Goal: Task Accomplishment & Management: Complete application form

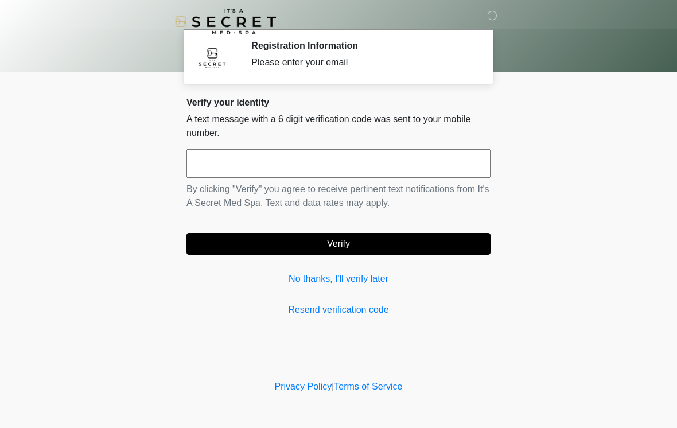
click at [406, 167] on input "text" at bounding box center [339, 163] width 304 height 29
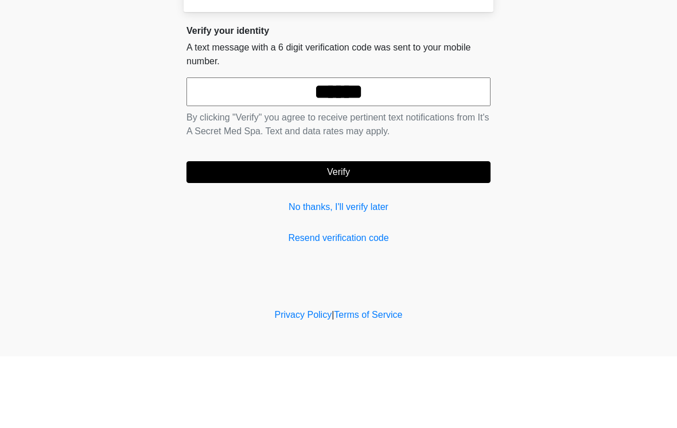
type input "******"
click at [414, 233] on button "Verify" at bounding box center [339, 244] width 304 height 22
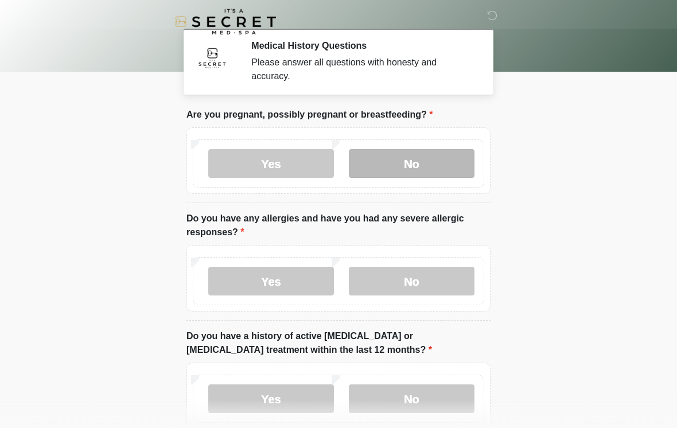
click at [455, 162] on label "No" at bounding box center [412, 163] width 126 height 29
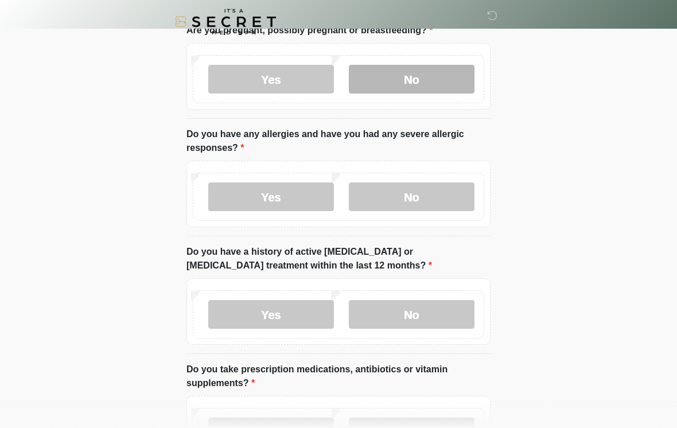
scroll to position [84, 0]
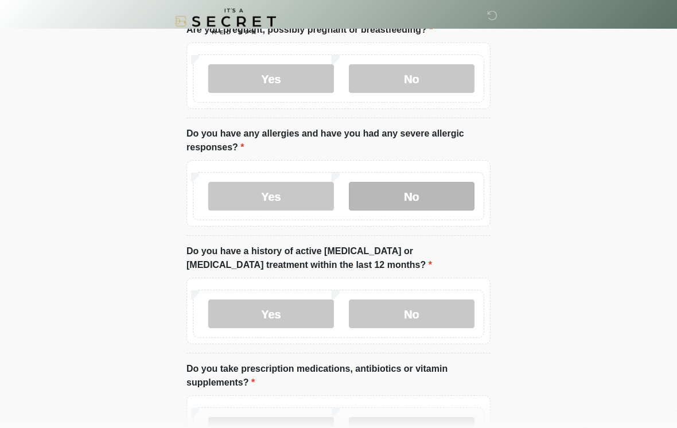
click at [438, 191] on label "No" at bounding box center [412, 196] width 126 height 29
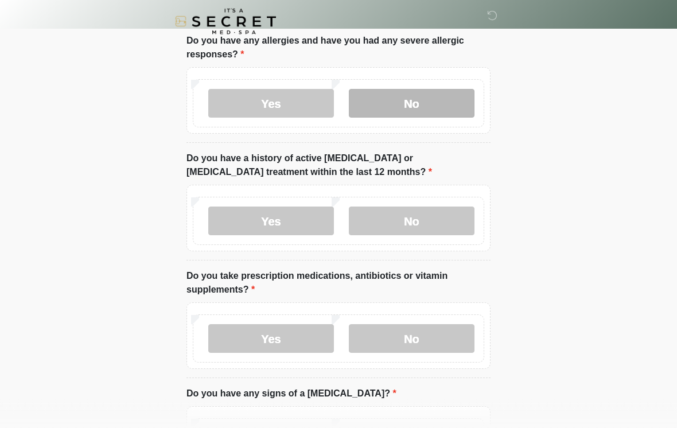
scroll to position [182, 0]
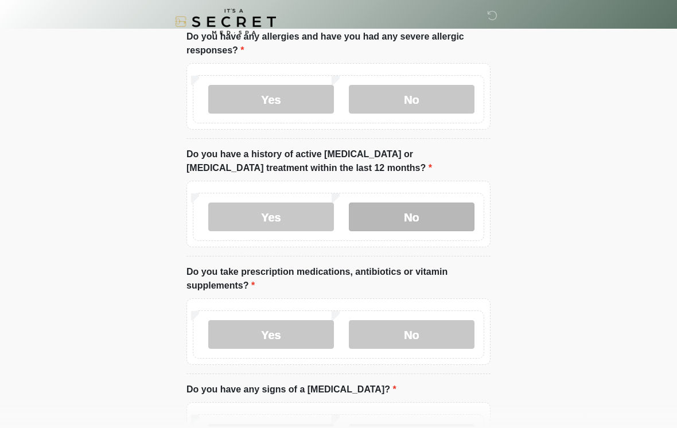
click at [434, 222] on label "No" at bounding box center [412, 217] width 126 height 29
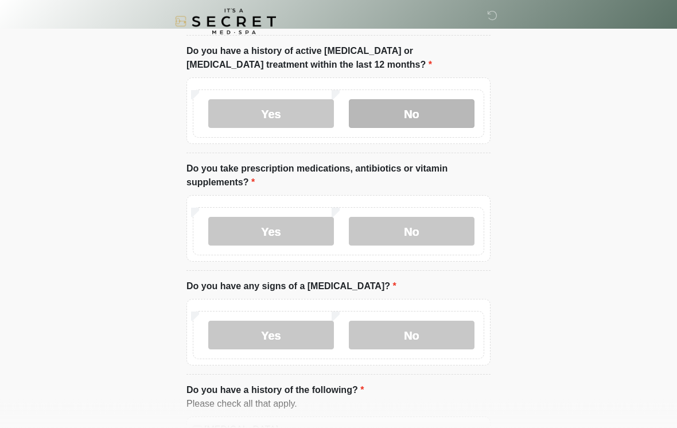
scroll to position [298, 0]
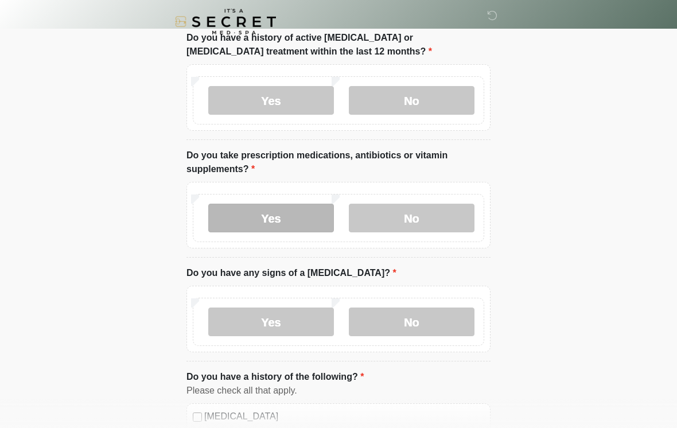
click at [275, 221] on label "Yes" at bounding box center [271, 218] width 126 height 29
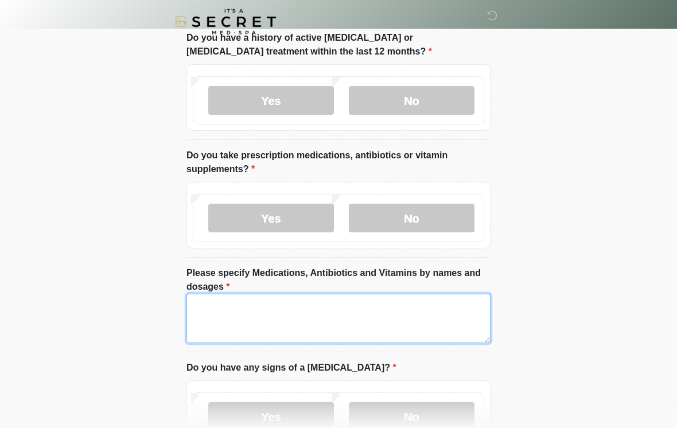
click at [433, 324] on textarea "Please specify Medications, Antibiotics and Vitamins by names and dosages" at bounding box center [339, 318] width 304 height 49
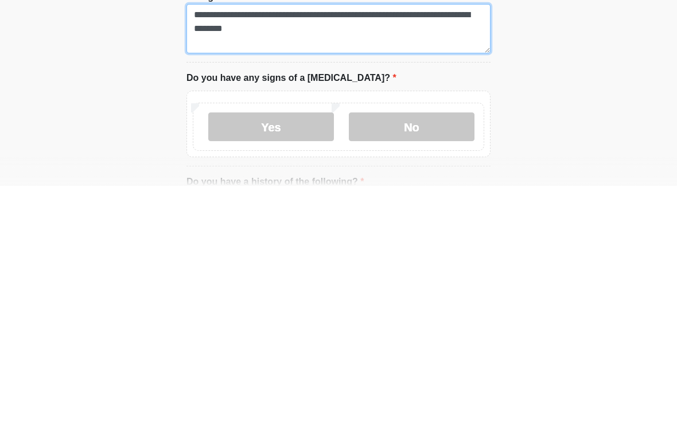
scroll to position [356, 0]
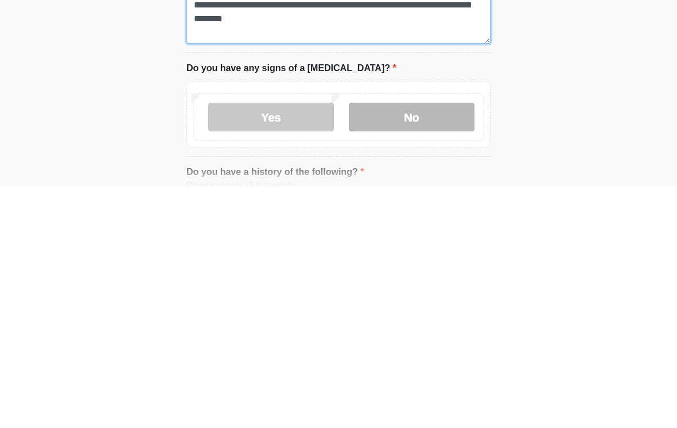
type textarea "**********"
click at [417, 344] on label "No" at bounding box center [412, 358] width 126 height 29
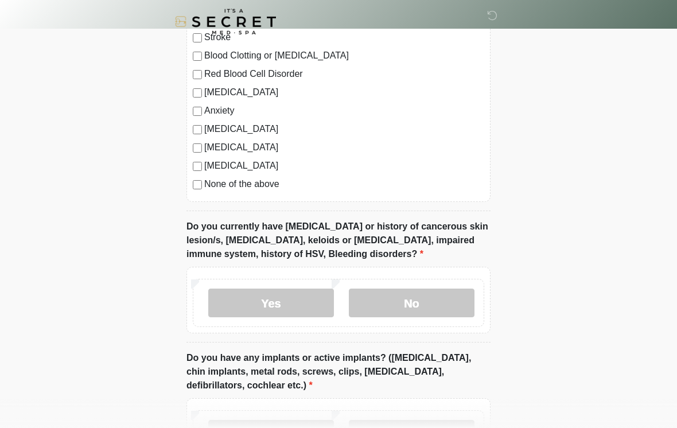
scroll to position [835, 0]
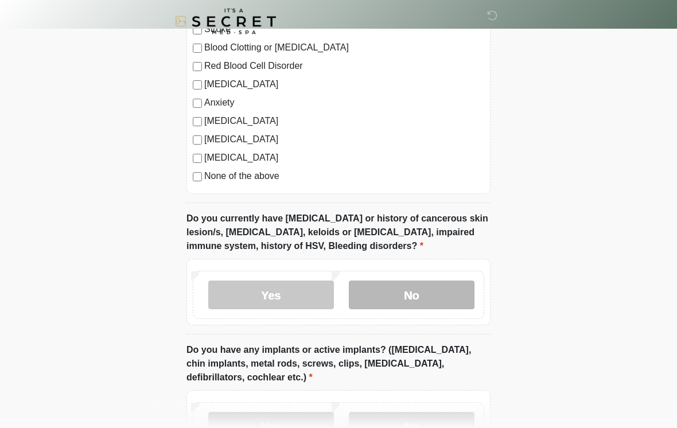
click at [454, 294] on label "No" at bounding box center [412, 295] width 126 height 29
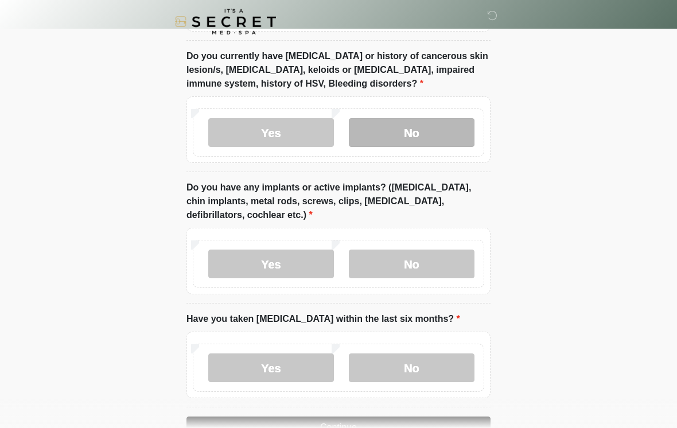
scroll to position [1027, 0]
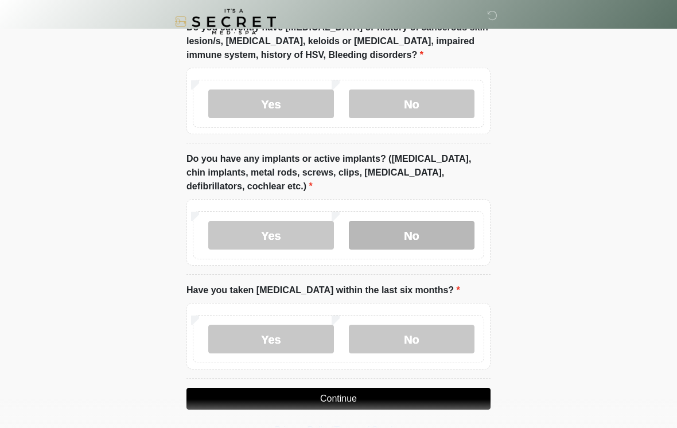
click at [473, 223] on label "No" at bounding box center [412, 235] width 126 height 29
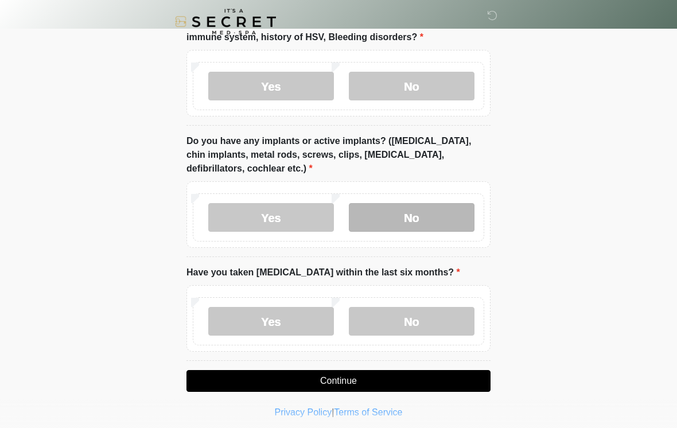
scroll to position [1050, 0]
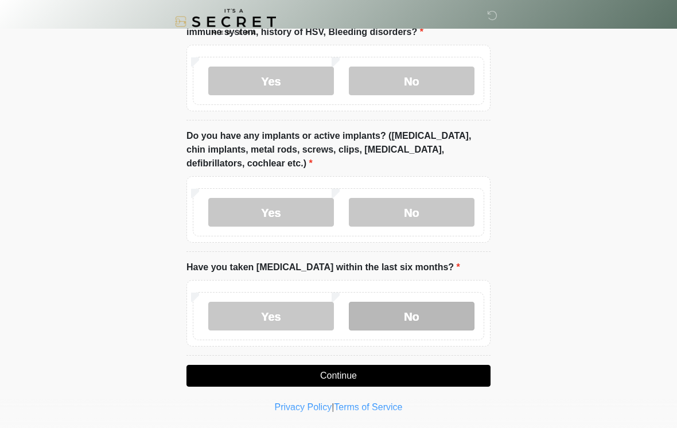
click at [455, 310] on label "No" at bounding box center [412, 316] width 126 height 29
click at [462, 382] on button "Continue" at bounding box center [339, 376] width 304 height 22
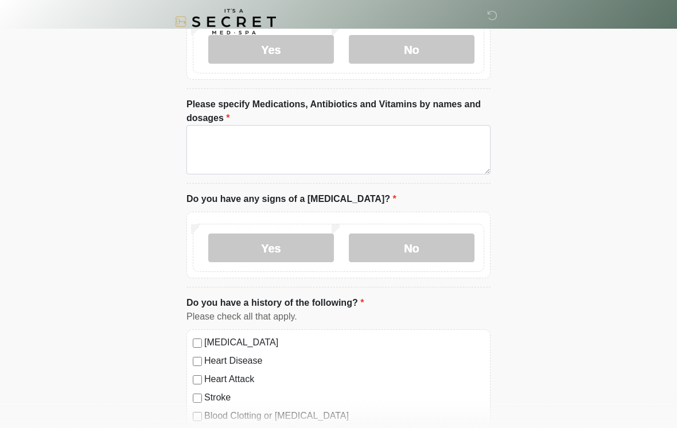
scroll to position [0, 0]
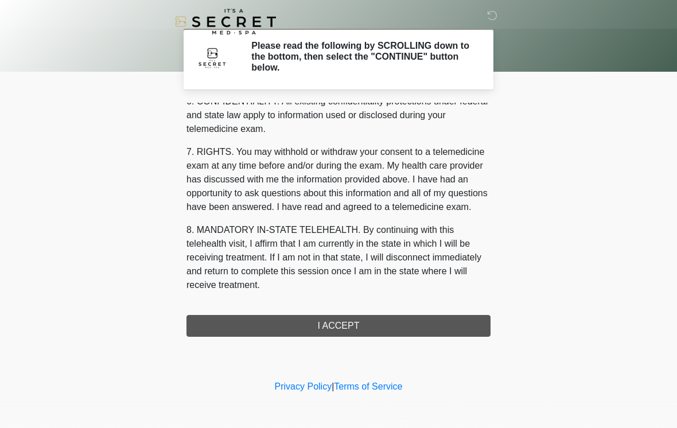
click at [448, 326] on div "1. PURPOSE. The purpose of this form is to obtain your consent for a telemedici…" at bounding box center [339, 220] width 304 height 234
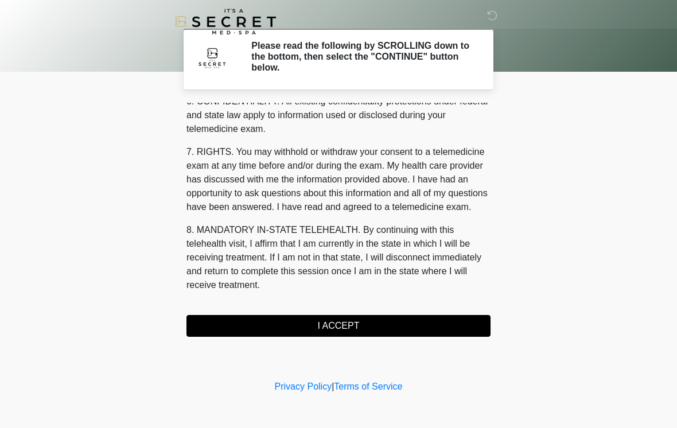
click at [371, 332] on button "I ACCEPT" at bounding box center [339, 326] width 304 height 22
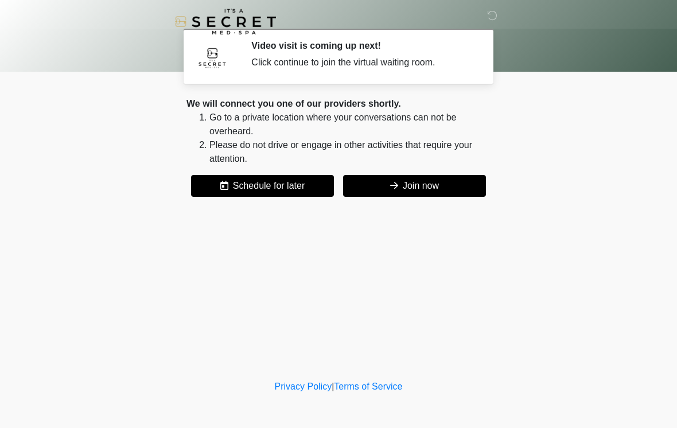
click at [445, 195] on button "Join now" at bounding box center [414, 186] width 143 height 22
